Goal: Task Accomplishment & Management: Use online tool/utility

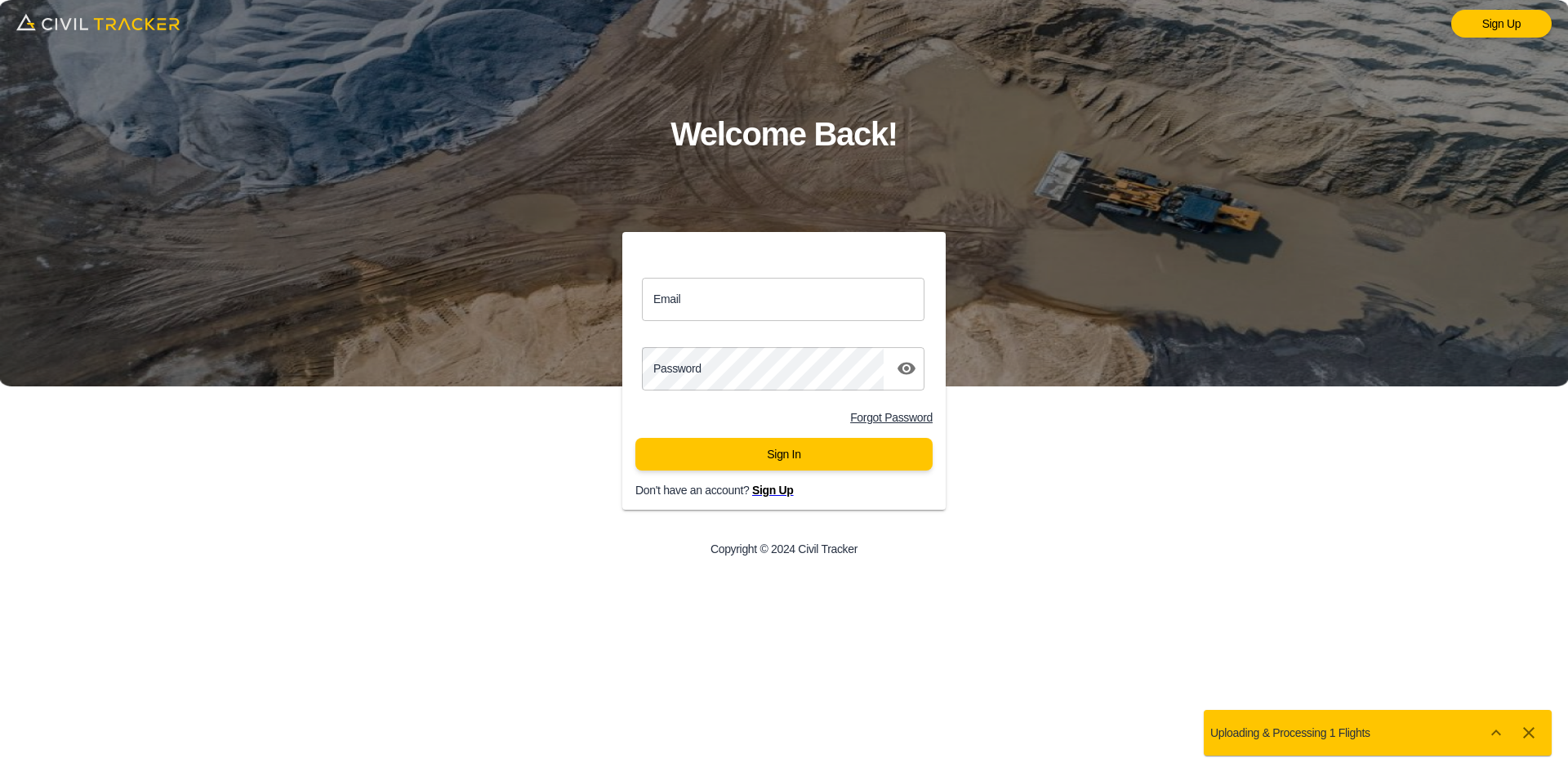
drag, startPoint x: 748, startPoint y: 311, endPoint x: 754, endPoint y: 320, distance: 10.8
click at [748, 311] on input "Email" at bounding box center [784, 298] width 283 height 43
type input "support@civiltracker.xyz"
click at [814, 456] on button "Sign In" at bounding box center [784, 454] width 297 height 33
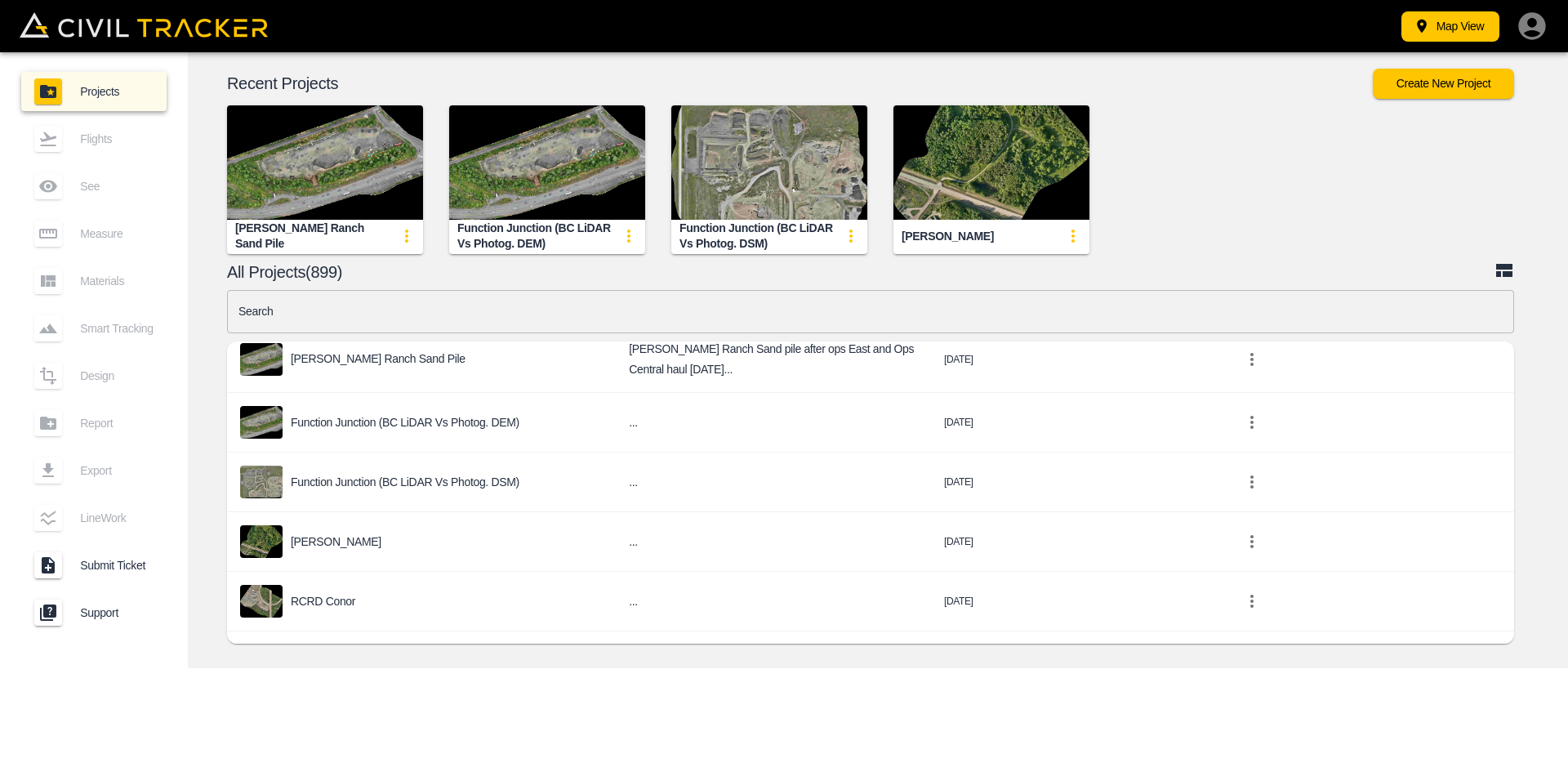
scroll to position [137, 0]
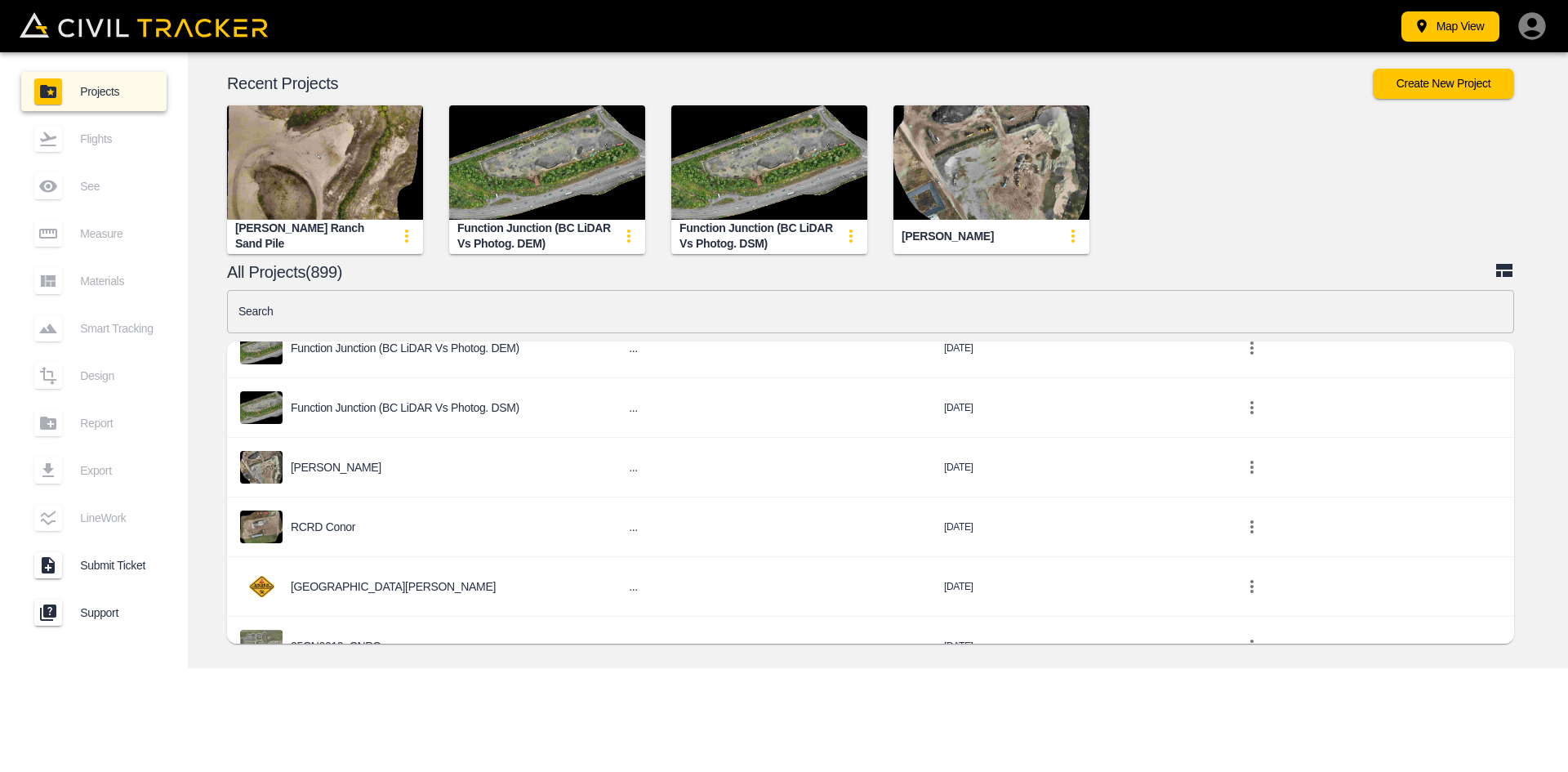
click at [351, 630] on div "25CN0012_CNPC" at bounding box center [421, 646] width 363 height 33
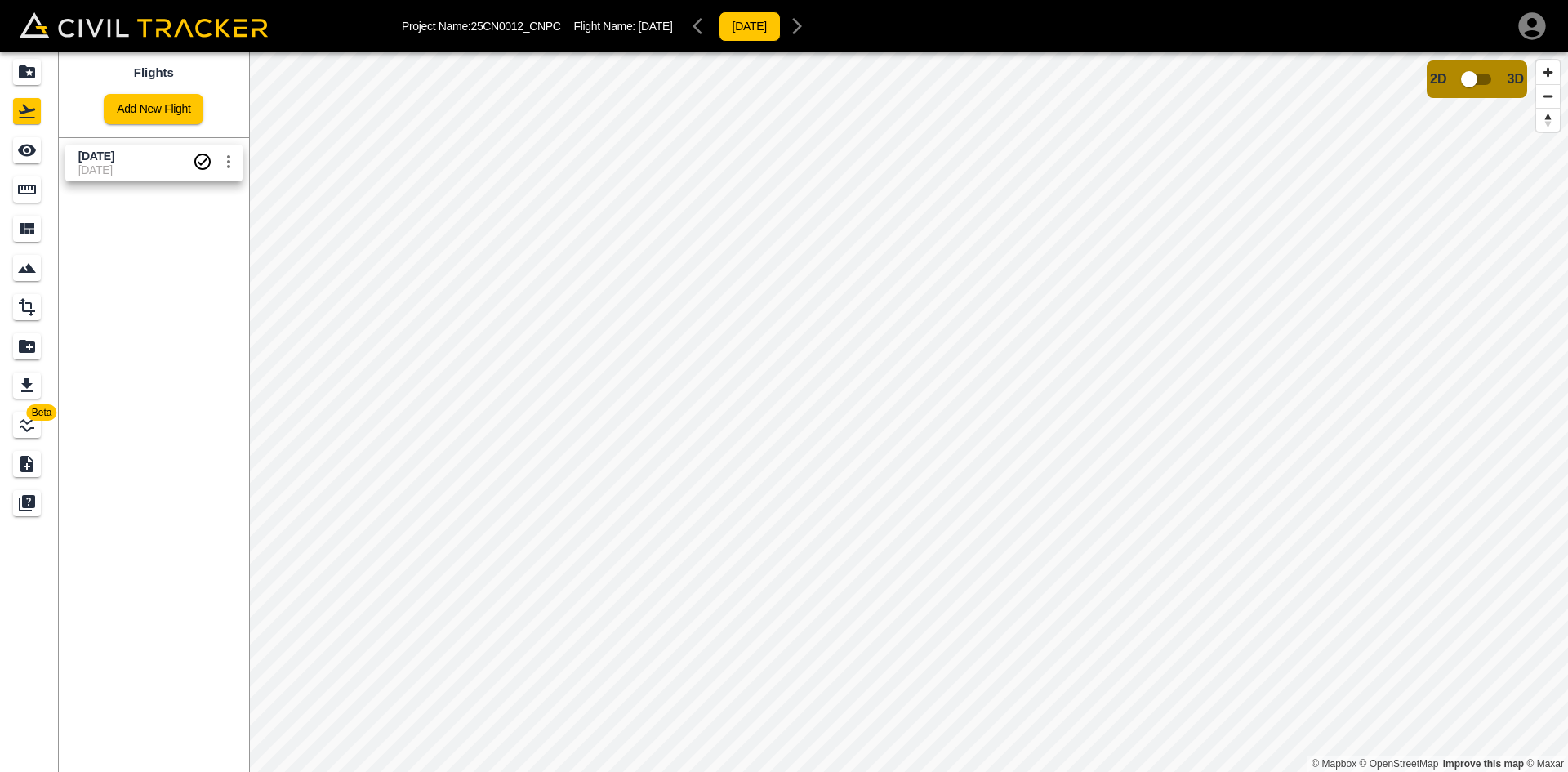
click at [144, 114] on link "Add New Flight" at bounding box center [153, 109] width 99 height 30
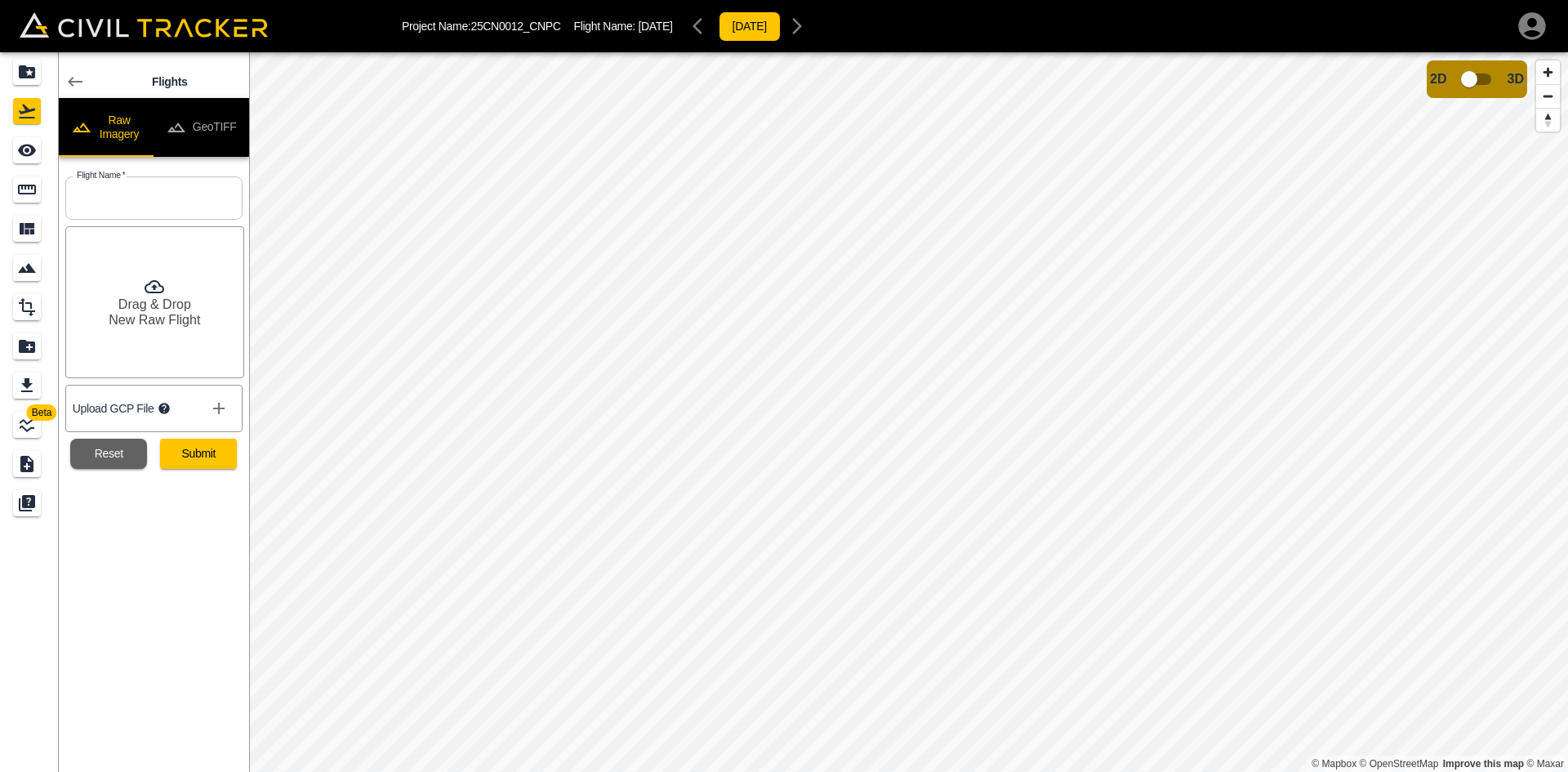
click at [207, 120] on button "GeoTIFF" at bounding box center [201, 127] width 96 height 58
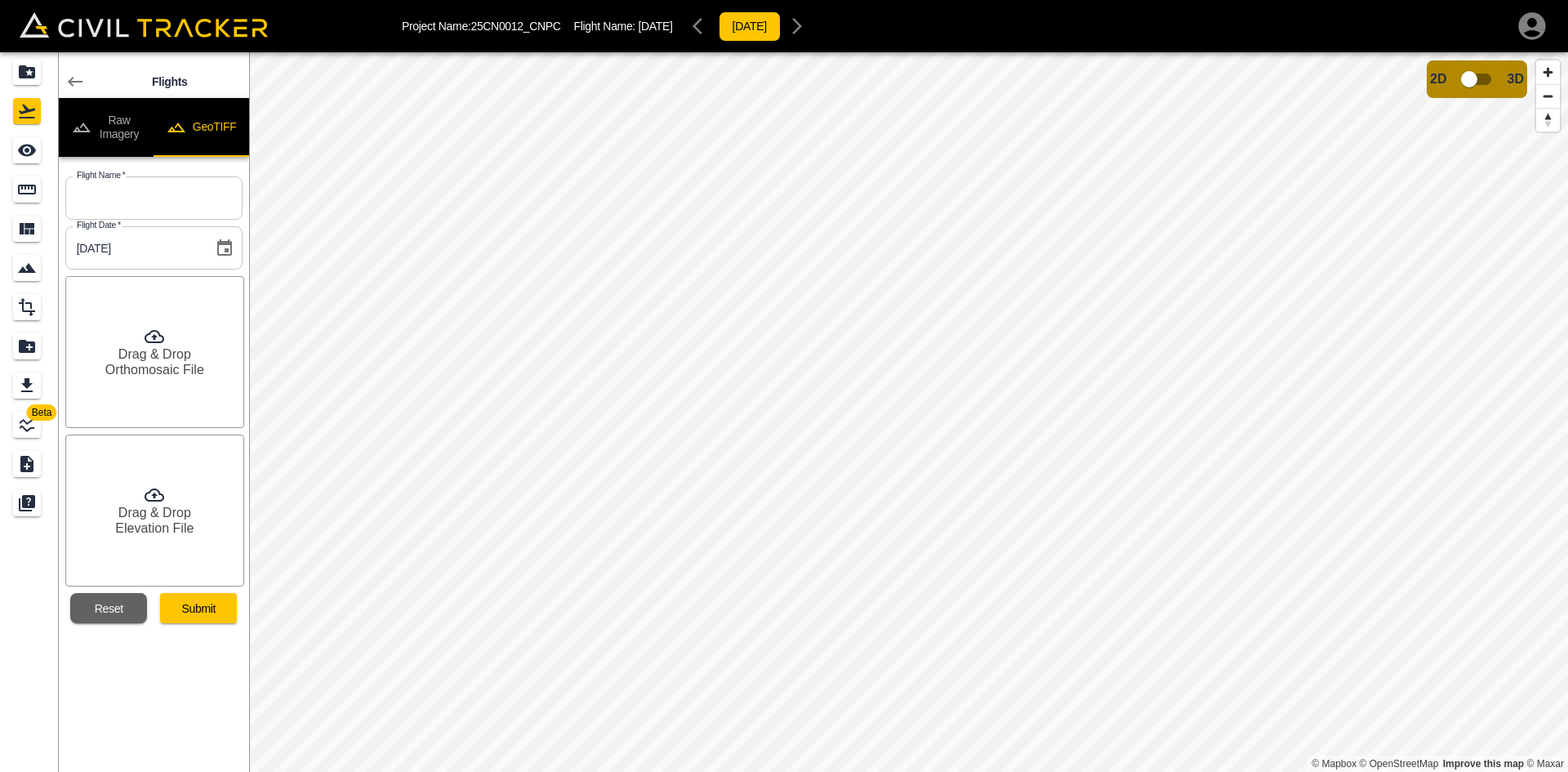
click at [128, 116] on button "Raw Imagery" at bounding box center [106, 127] width 96 height 58
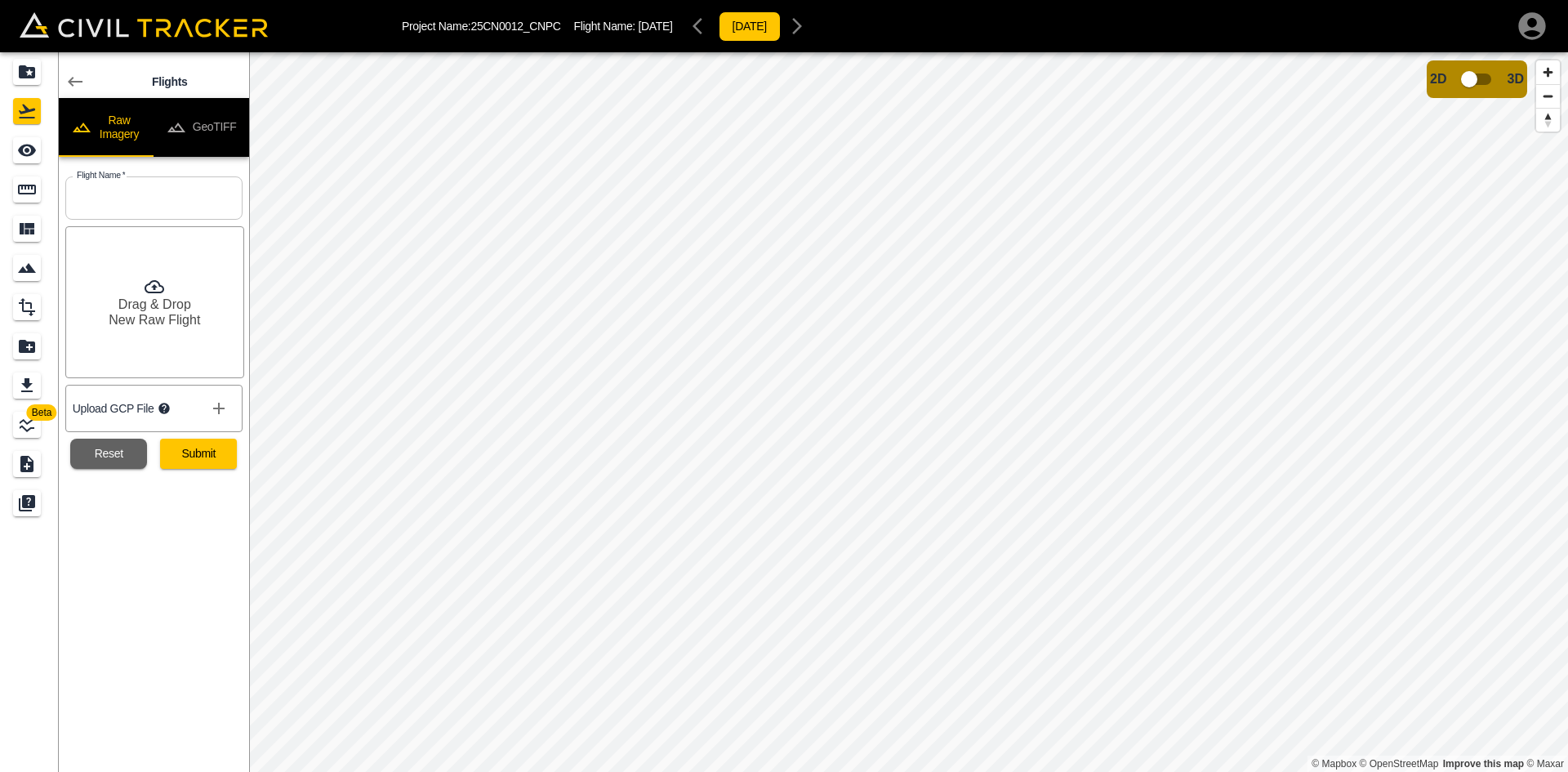
click at [201, 123] on button "GeoTIFF" at bounding box center [201, 127] width 96 height 58
